Goal: Check status: Check status

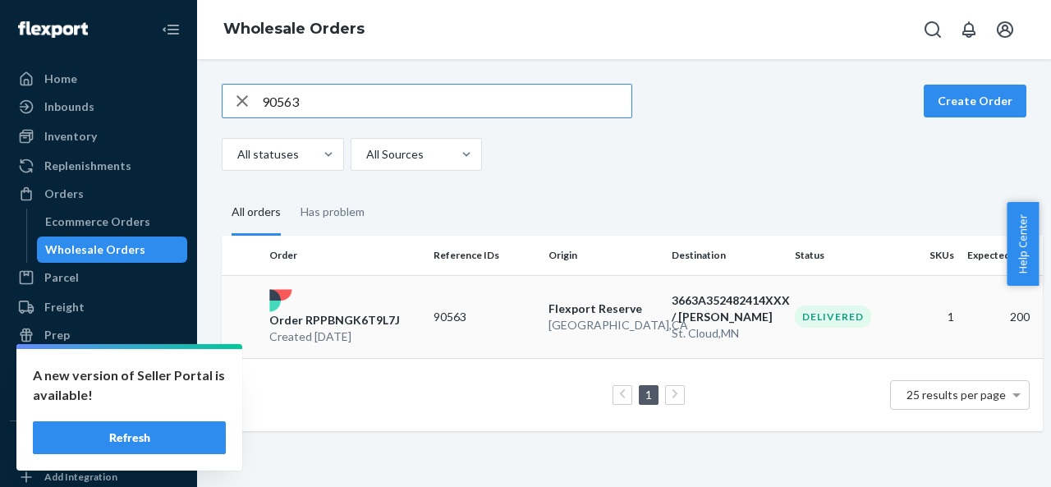
type input "90563"
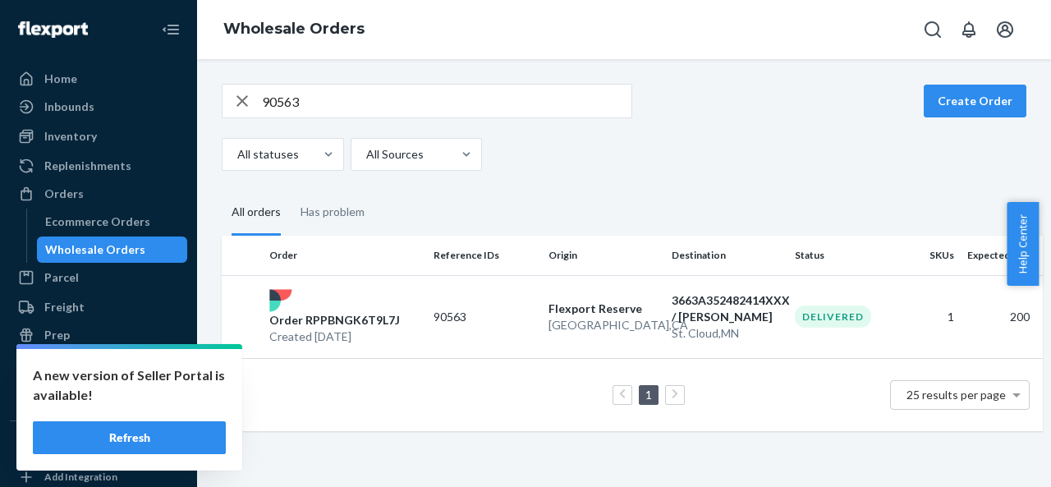
click at [358, 326] on p "Order RPPBNGK6T9L7J" at bounding box center [334, 320] width 131 height 16
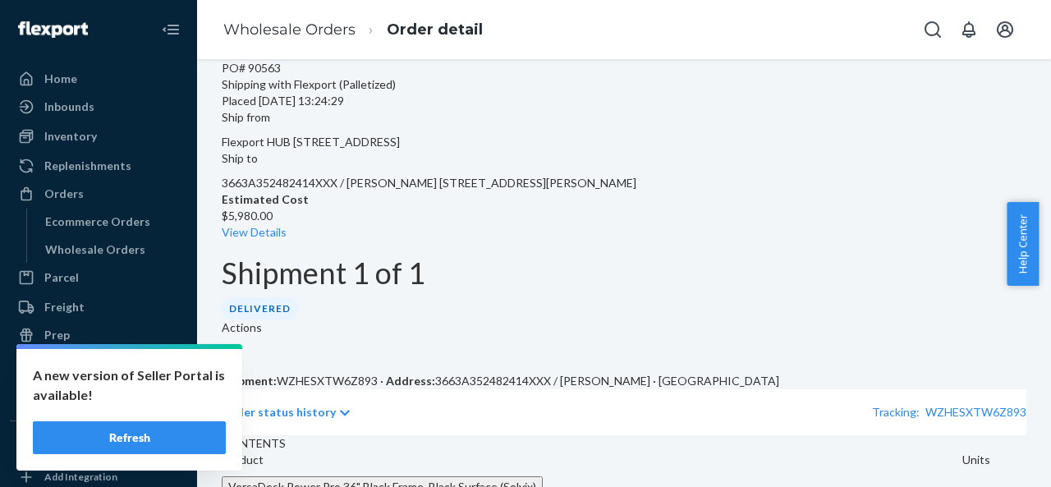
scroll to position [266, 0]
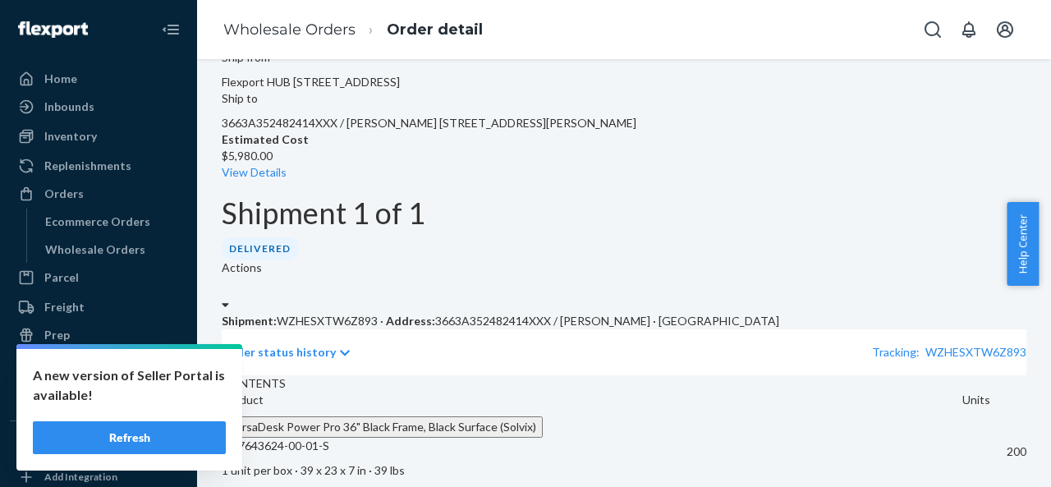
click at [363, 329] on div "Order status history Tracking: WZHESXTW6Z893" at bounding box center [624, 352] width 804 height 46
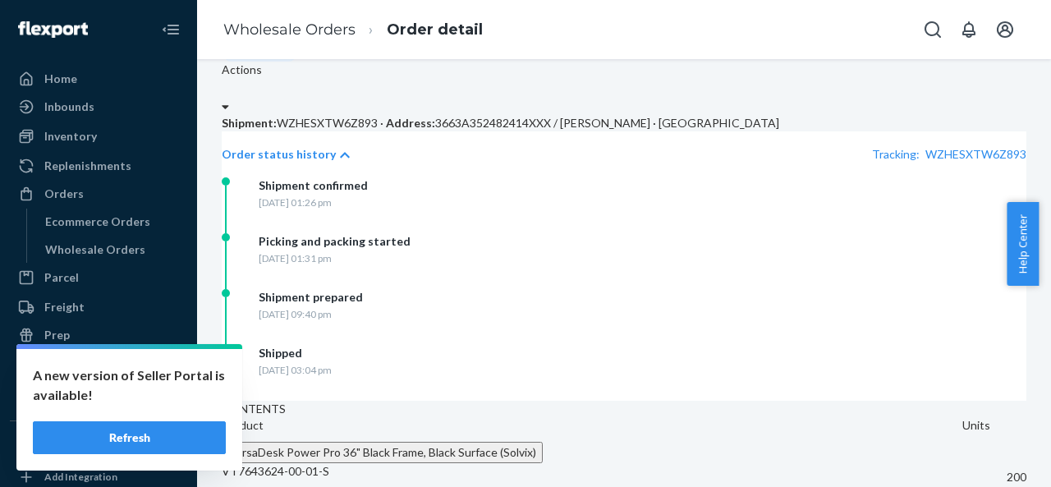
scroll to position [489, 0]
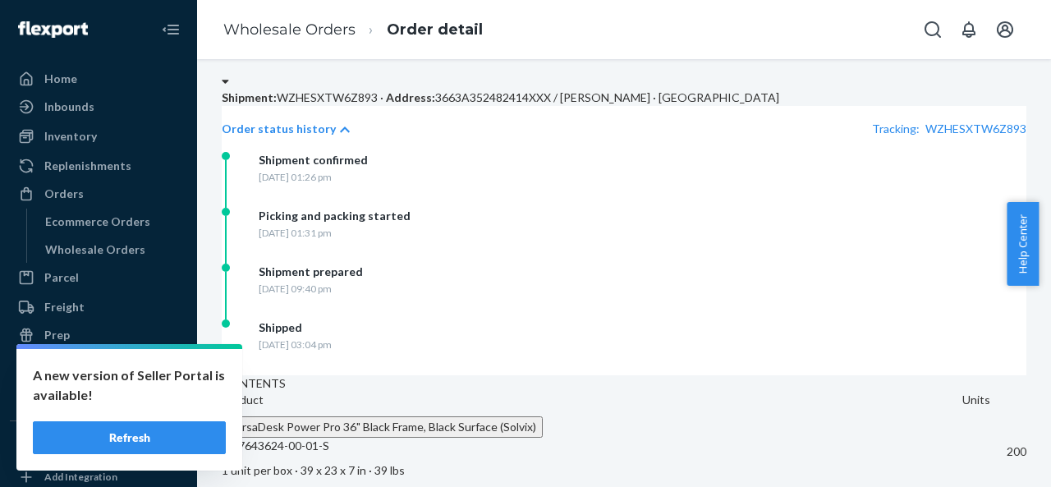
click at [156, 436] on button "Refresh" at bounding box center [129, 437] width 193 height 33
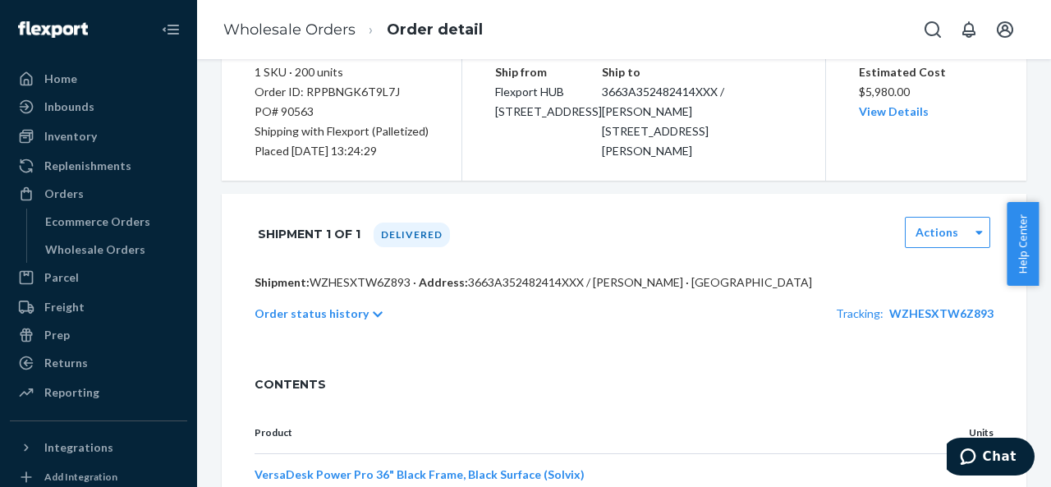
scroll to position [246, 0]
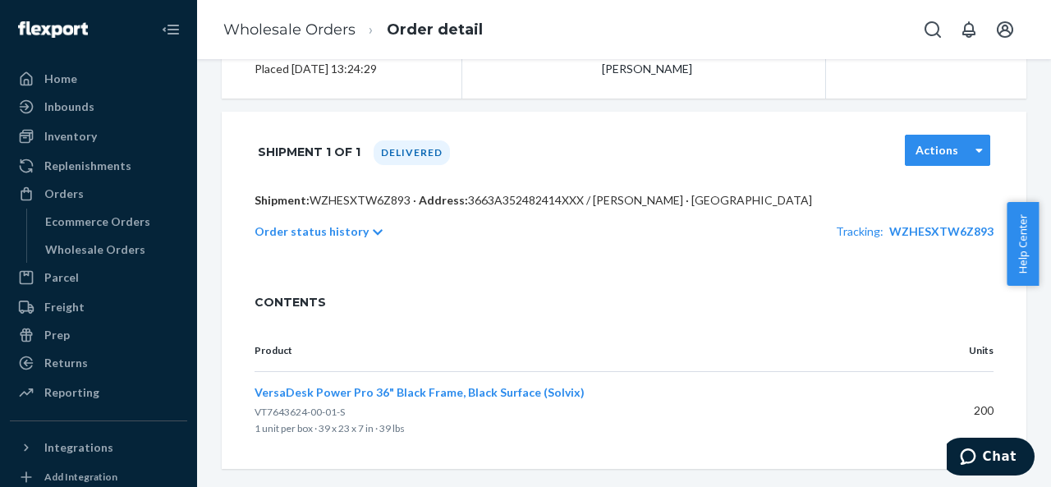
click at [947, 149] on div "Actions" at bounding box center [936, 150] width 63 height 16
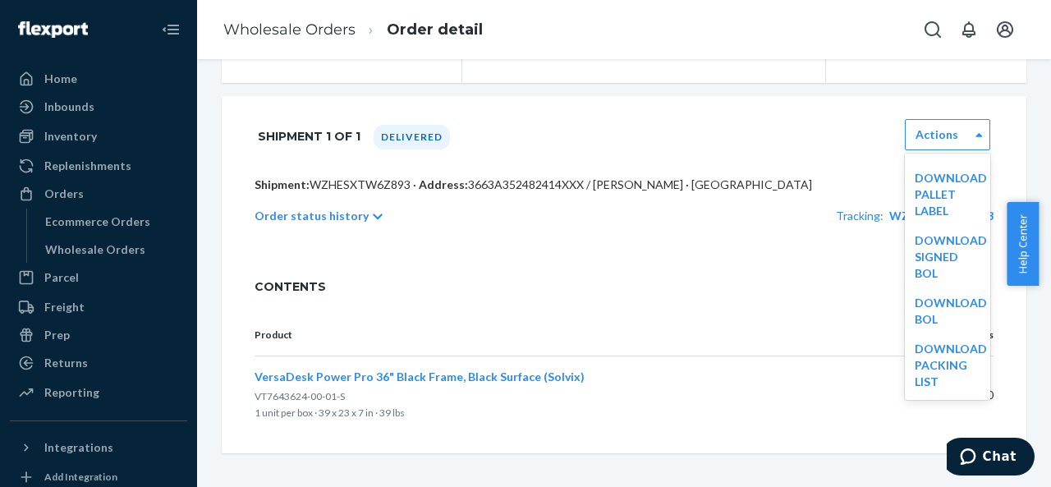
scroll to position [266, 0]
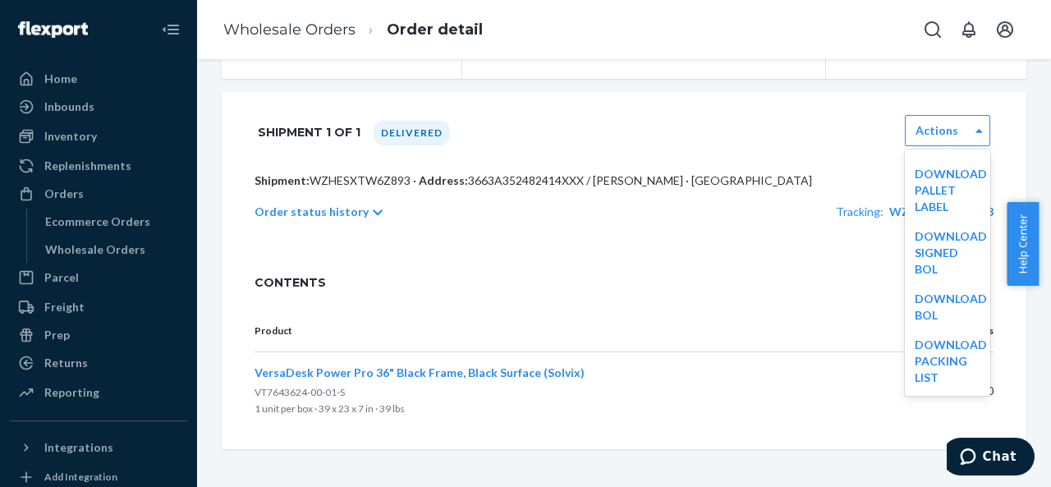
click at [352, 208] on p "Order status history" at bounding box center [311, 212] width 114 height 16
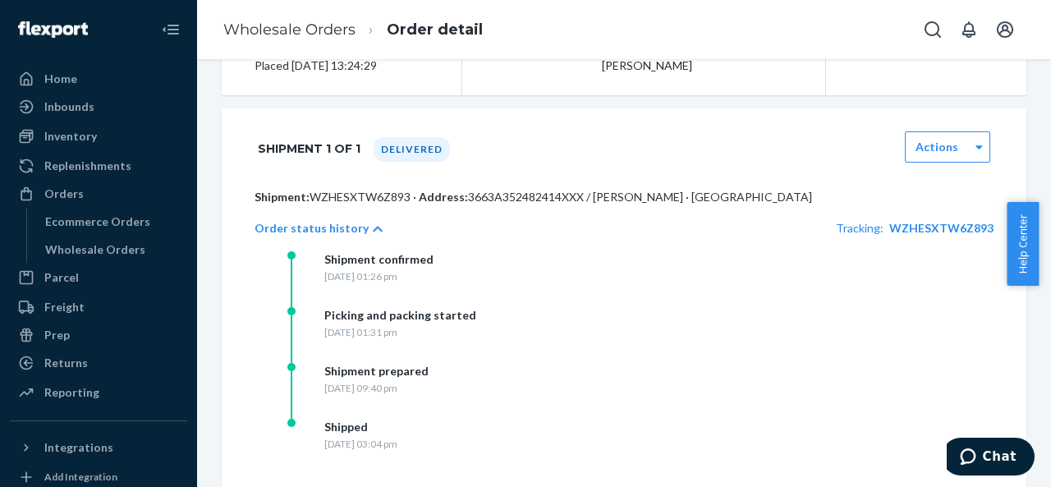
scroll to position [246, 0]
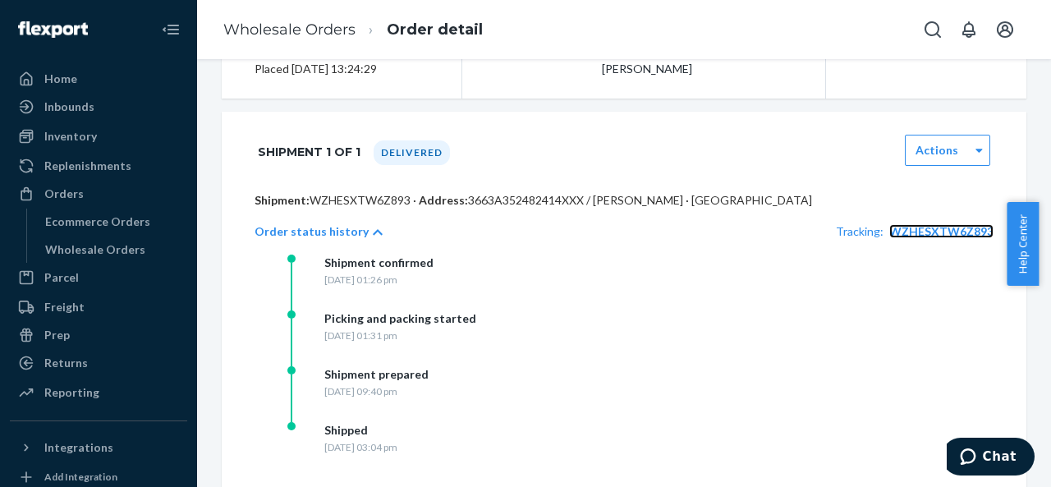
click at [901, 226] on span "WZHESXTW6Z893" at bounding box center [941, 231] width 104 height 14
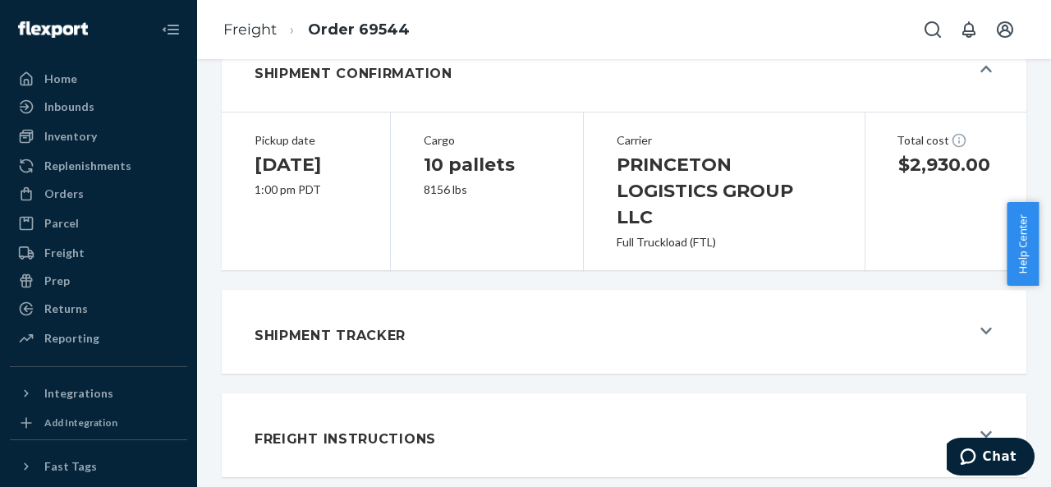
scroll to position [368, 0]
click at [980, 335] on icon at bounding box center [985, 330] width 11 height 13
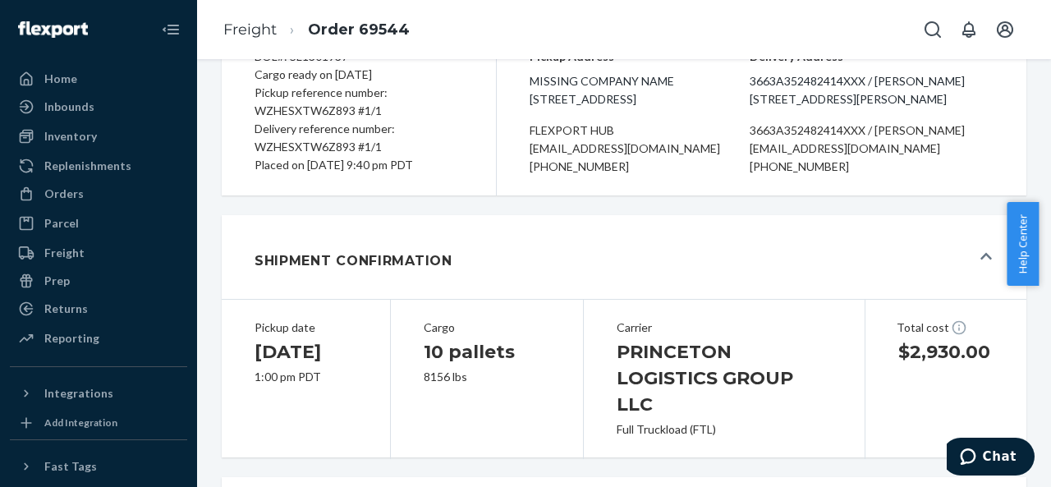
scroll to position [0, 0]
